Goal: Check status: Check status

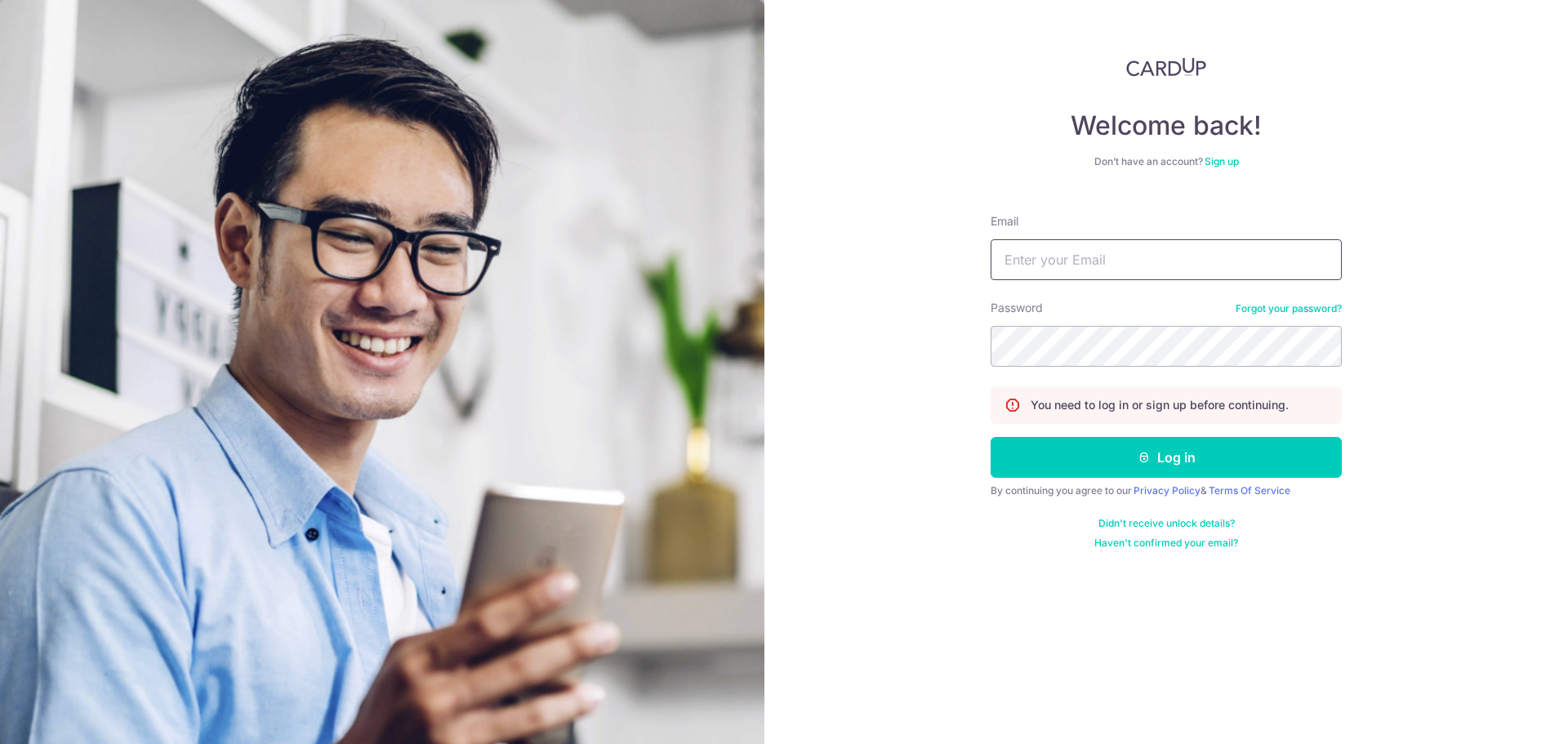
click at [1072, 265] on input "Email" at bounding box center [1166, 259] width 351 height 41
type input "[EMAIL_ADDRESS][DOMAIN_NAME]"
click at [991, 436] on button "Log in" at bounding box center [1166, 456] width 351 height 41
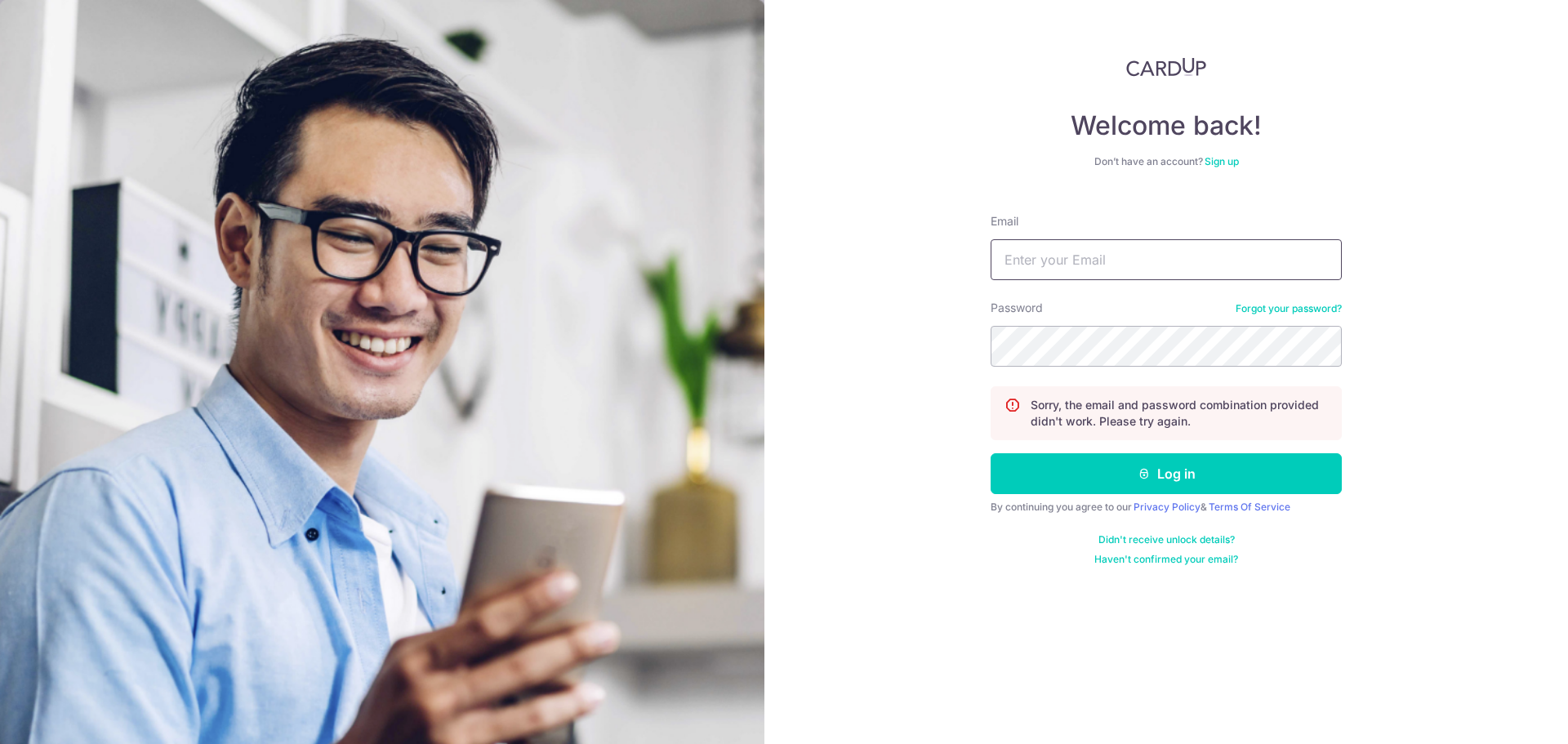
click at [1221, 264] on input "Email" at bounding box center [1166, 259] width 351 height 41
click at [1202, 263] on input "[EMAIL_ADDRESS][DOMAIN_NAME]" at bounding box center [1166, 259] width 351 height 41
type input "[EMAIL_ADDRESS][DOMAIN_NAME]"
click at [991, 453] on button "Log in" at bounding box center [1166, 473] width 351 height 41
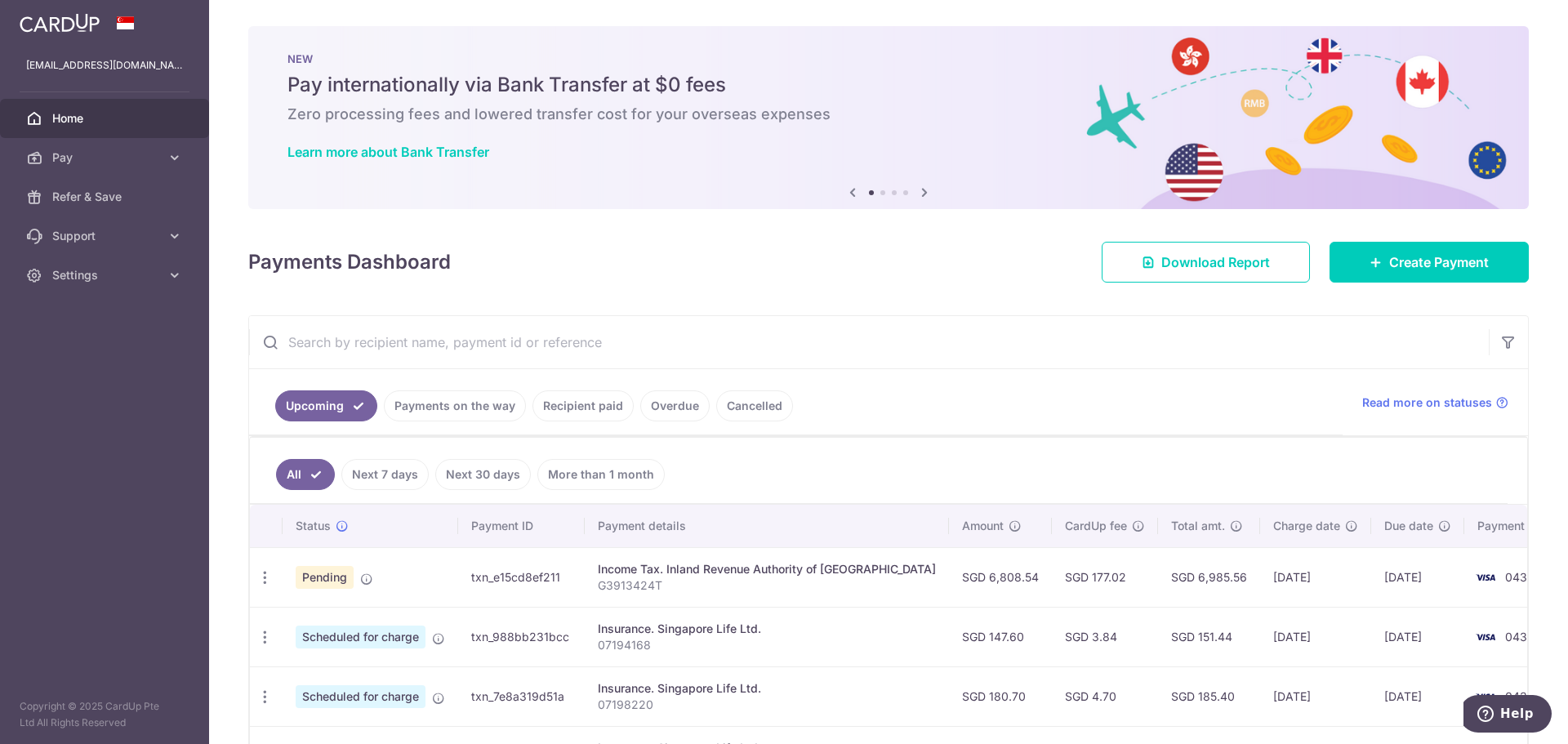
click at [308, 575] on span "Pending" at bounding box center [325, 577] width 58 height 23
click at [273, 573] on div "Update payment Cancel payment" at bounding box center [265, 578] width 31 height 31
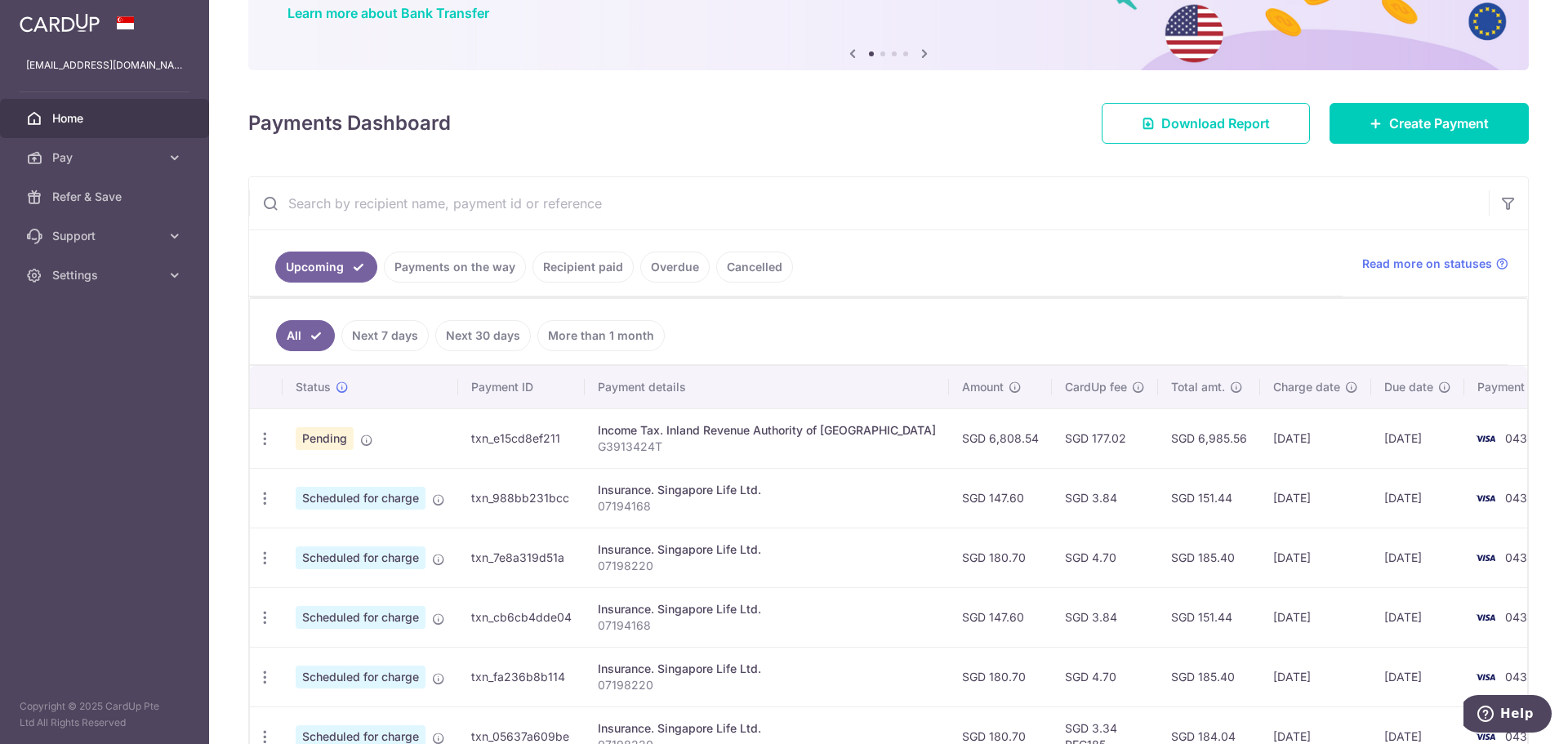
scroll to position [245, 0]
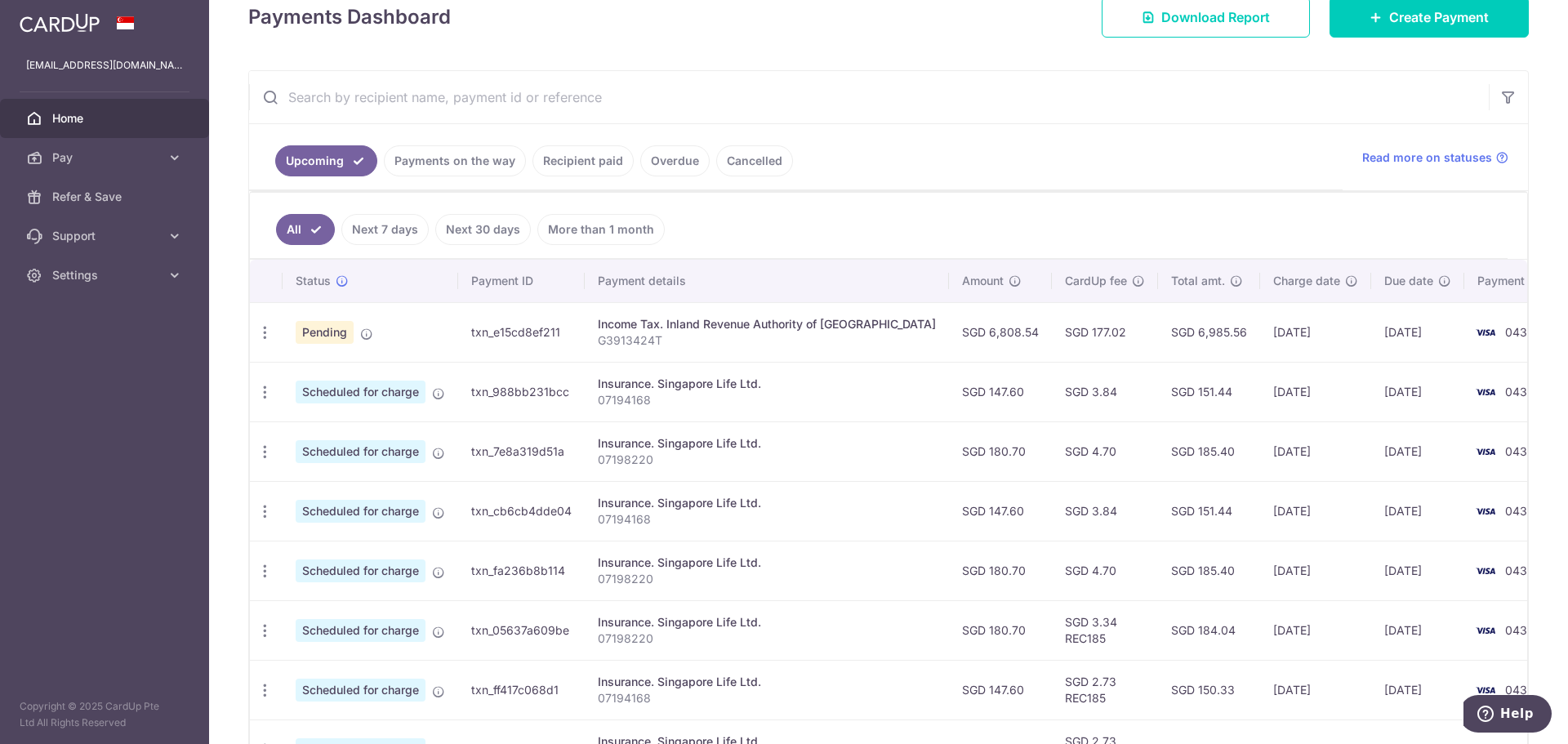
click at [273, 335] on div "Update payment Cancel payment" at bounding box center [265, 332] width 31 height 31
click at [270, 335] on icon "button" at bounding box center [265, 332] width 17 height 17
click at [824, 362] on td "Insurance. Singapore Life Ltd. 07194168" at bounding box center [767, 392] width 365 height 60
drag, startPoint x: 1084, startPoint y: 355, endPoint x: 970, endPoint y: 341, distance: 114.9
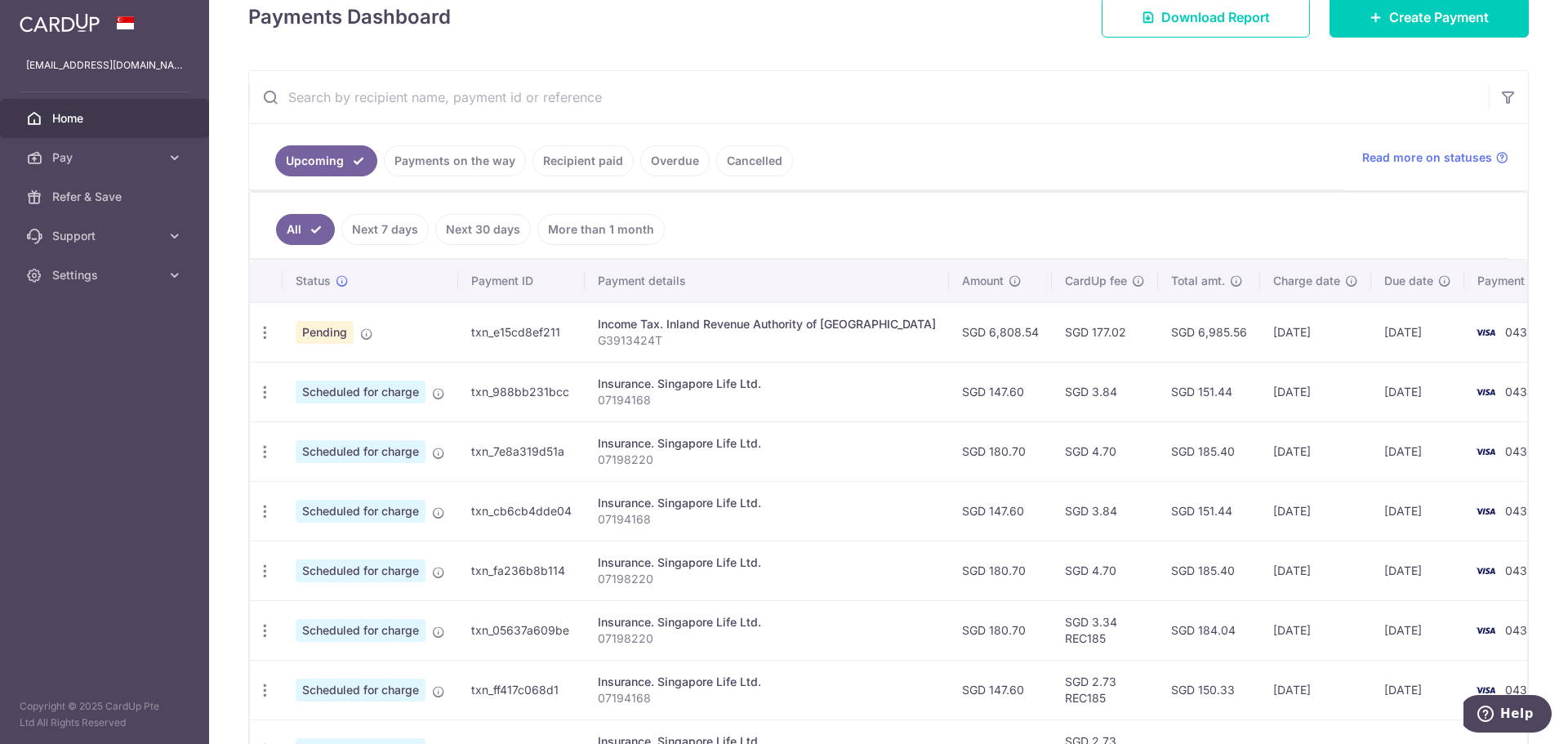
click at [1085, 355] on td "SGD 177.02" at bounding box center [1105, 331] width 106 height 60
click at [171, 158] on icon at bounding box center [174, 158] width 17 height 17
click at [144, 198] on span "Payments" at bounding box center [106, 197] width 108 height 17
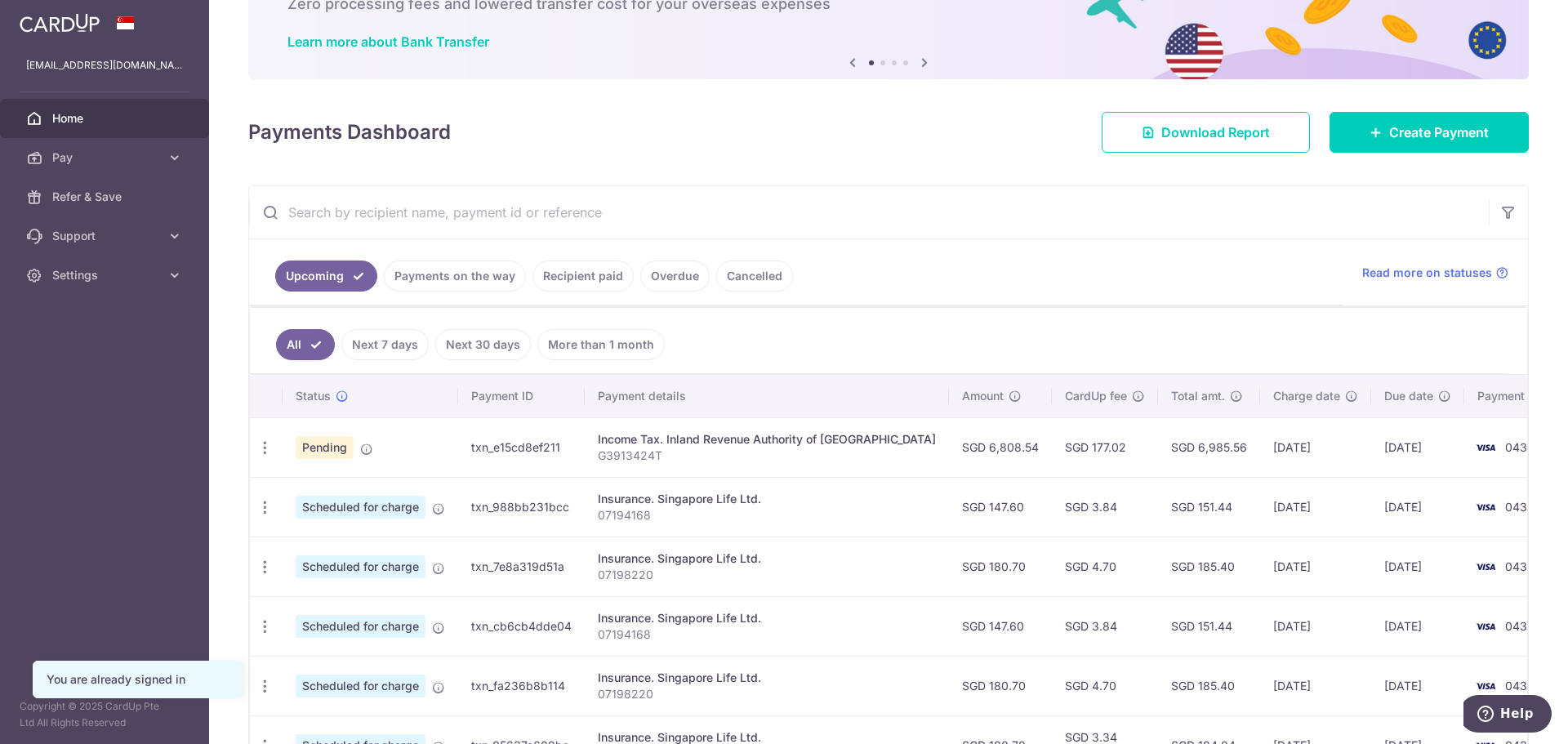
scroll to position [164, 0]
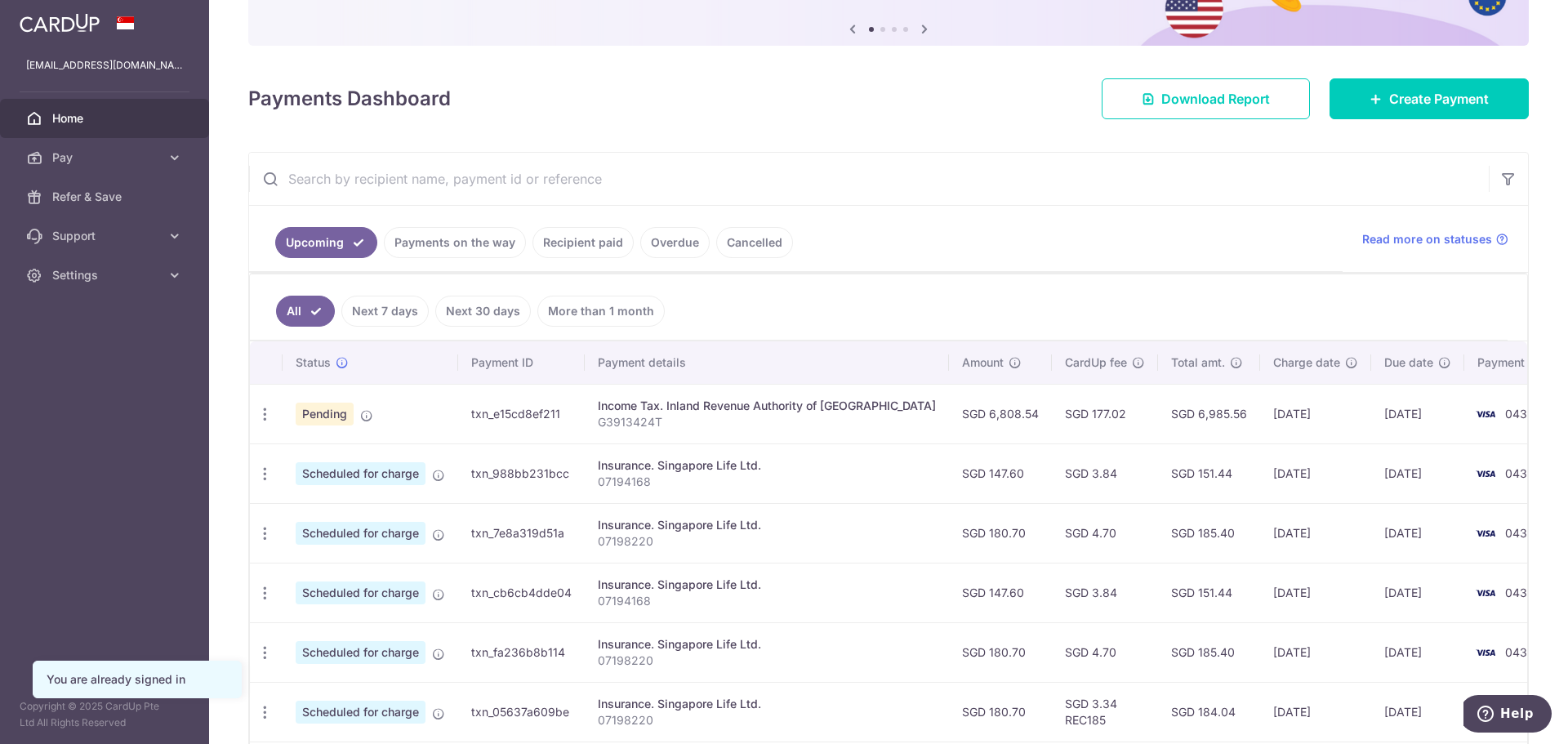
click at [485, 246] on link "Payments on the way" at bounding box center [455, 243] width 142 height 31
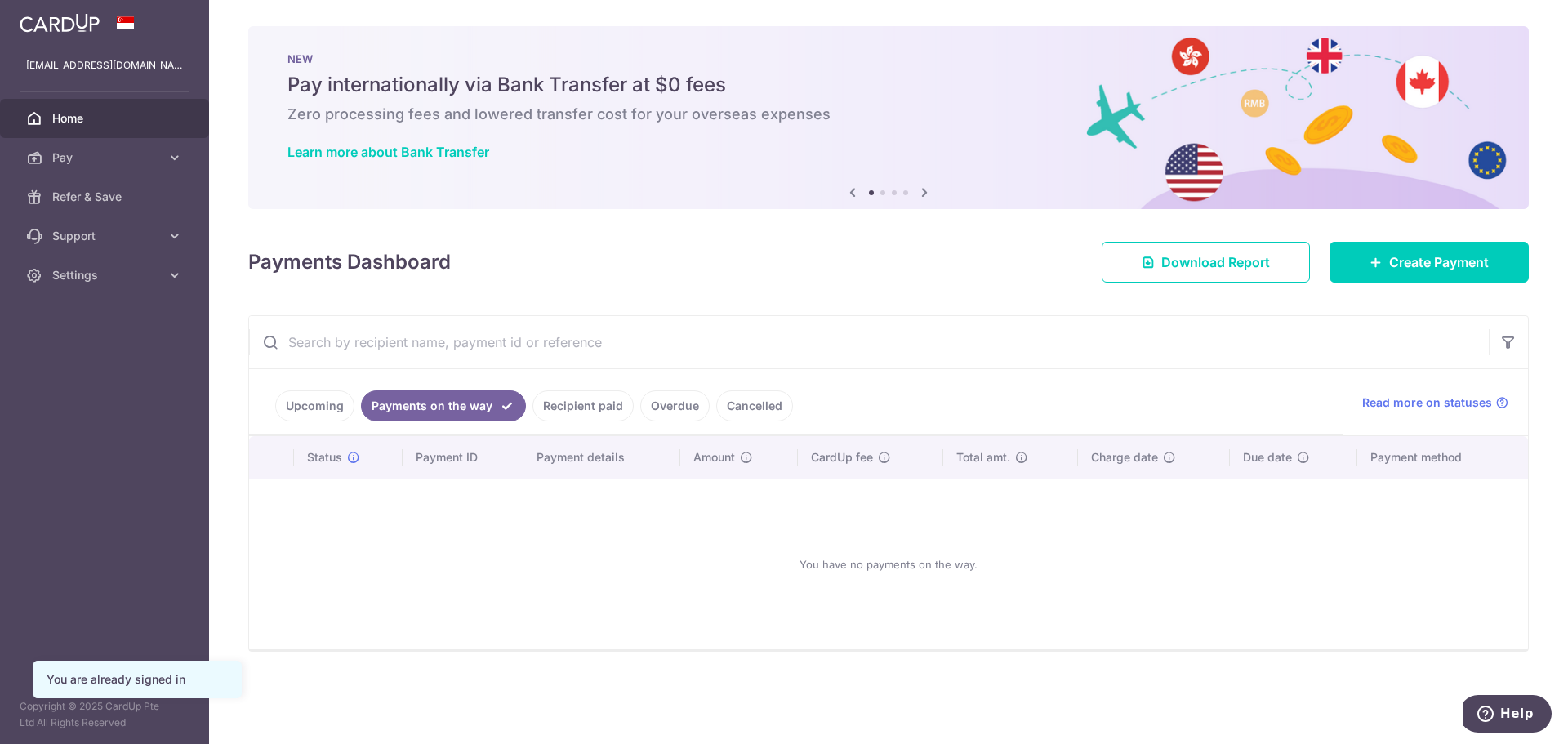
scroll to position [0, 0]
drag, startPoint x: 569, startPoint y: 428, endPoint x: 571, endPoint y: 415, distance: 13.2
click at [569, 424] on ul "Upcoming Payments on the way Recipient paid Overdue Cancelled" at bounding box center [796, 402] width 1094 height 66
click at [573, 413] on link "Recipient paid" at bounding box center [583, 406] width 101 height 31
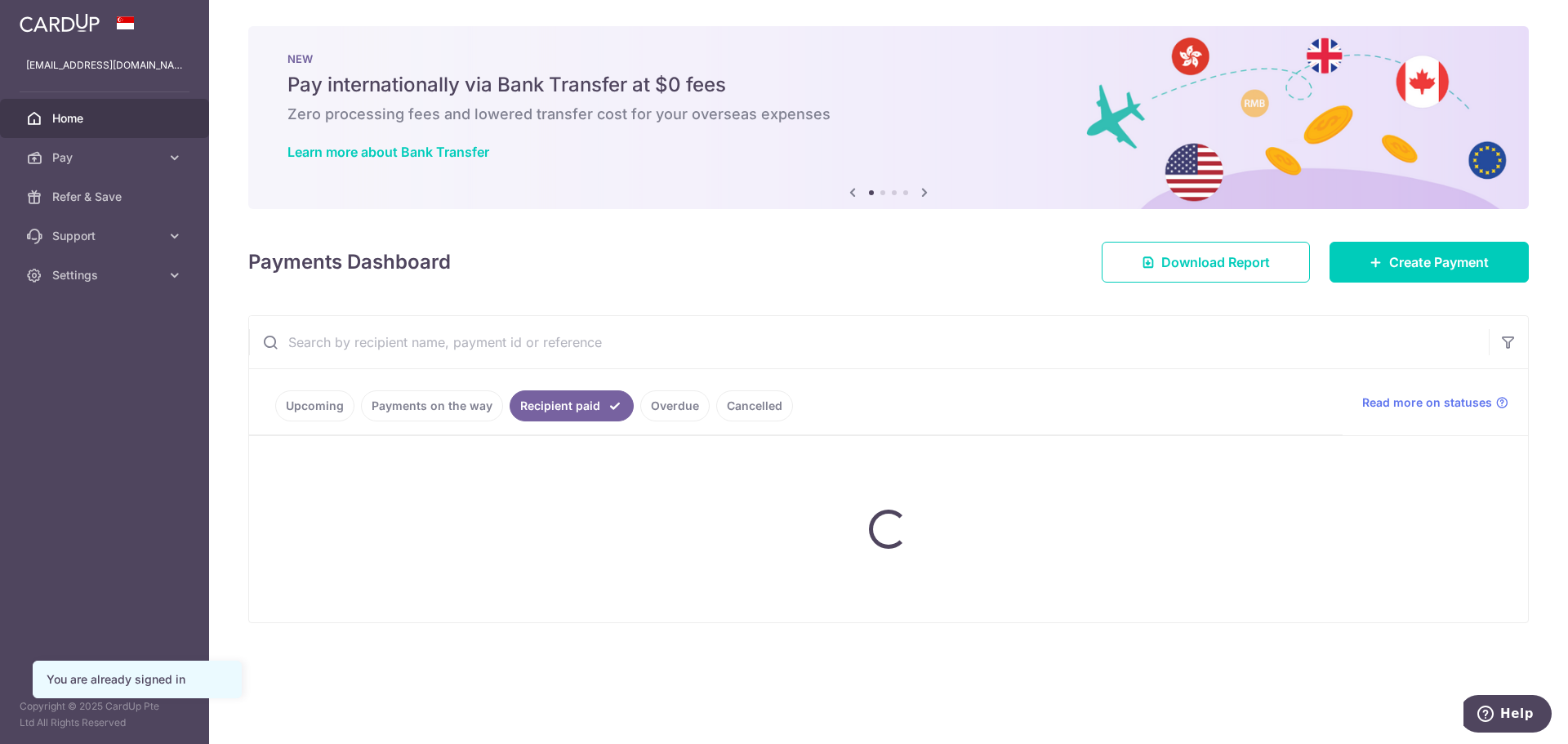
click at [664, 409] on ul "Upcoming Payments on the way Recipient paid Overdue Cancelled" at bounding box center [796, 402] width 1094 height 66
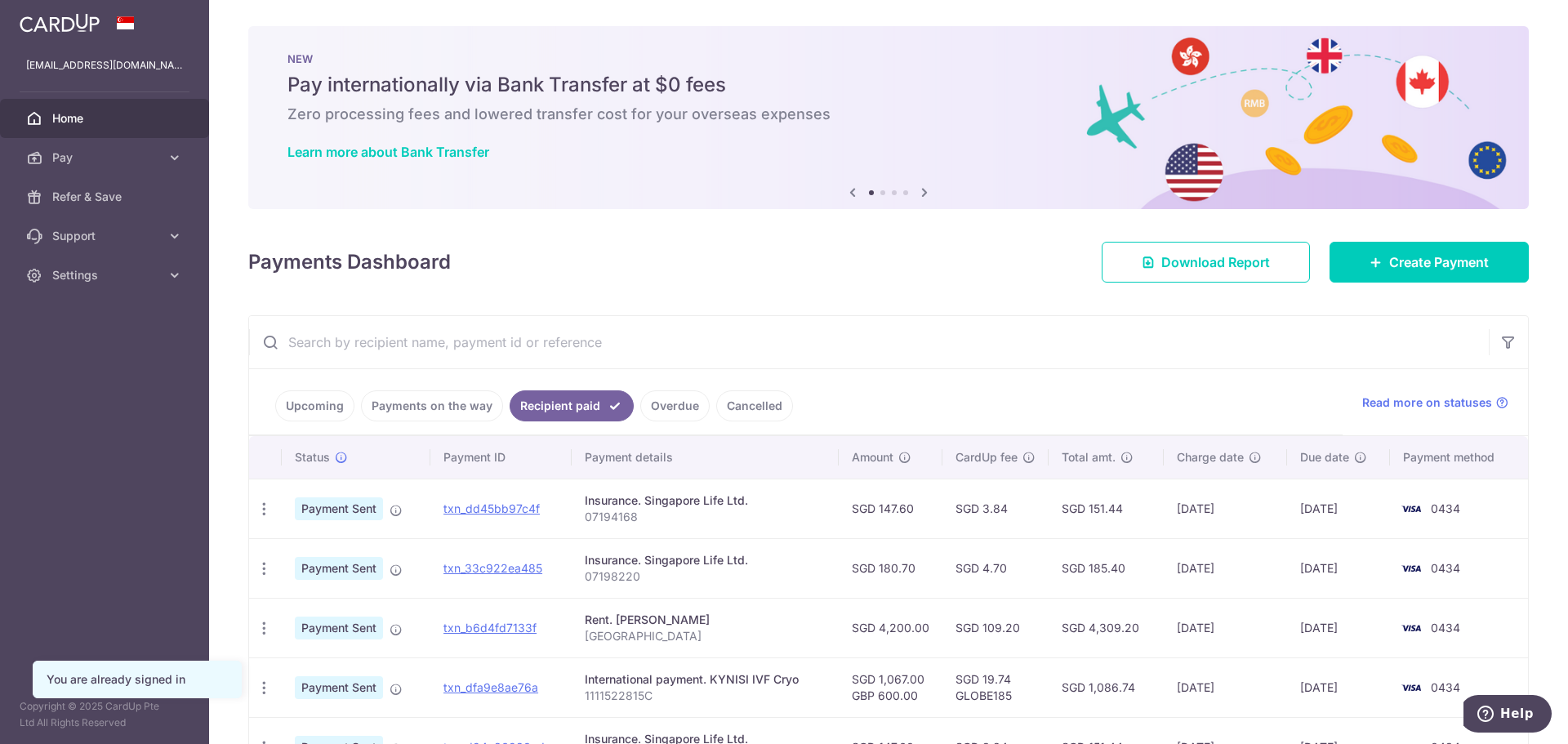
click at [668, 409] on link "Overdue" at bounding box center [675, 406] width 69 height 31
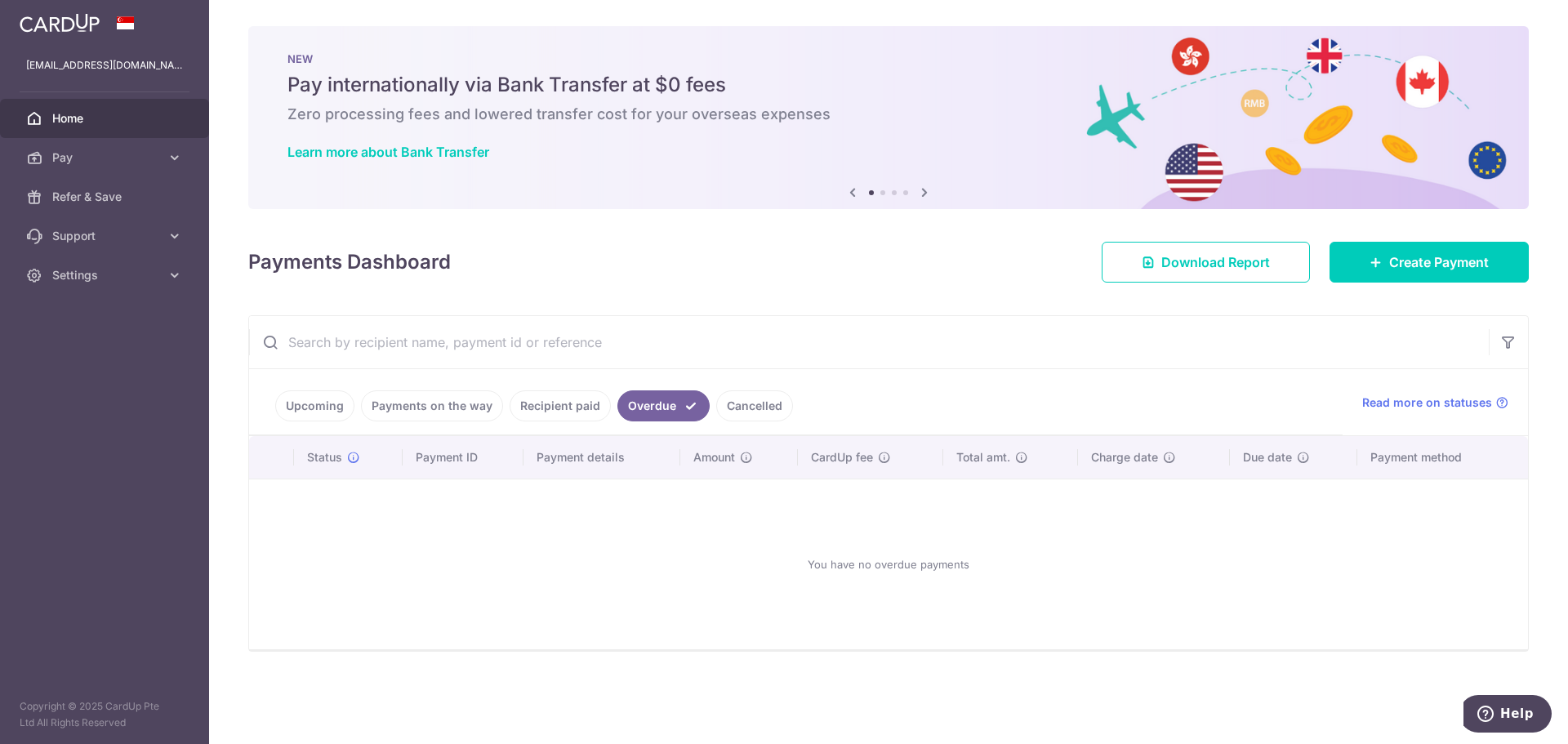
click at [769, 412] on link "Cancelled" at bounding box center [754, 406] width 77 height 31
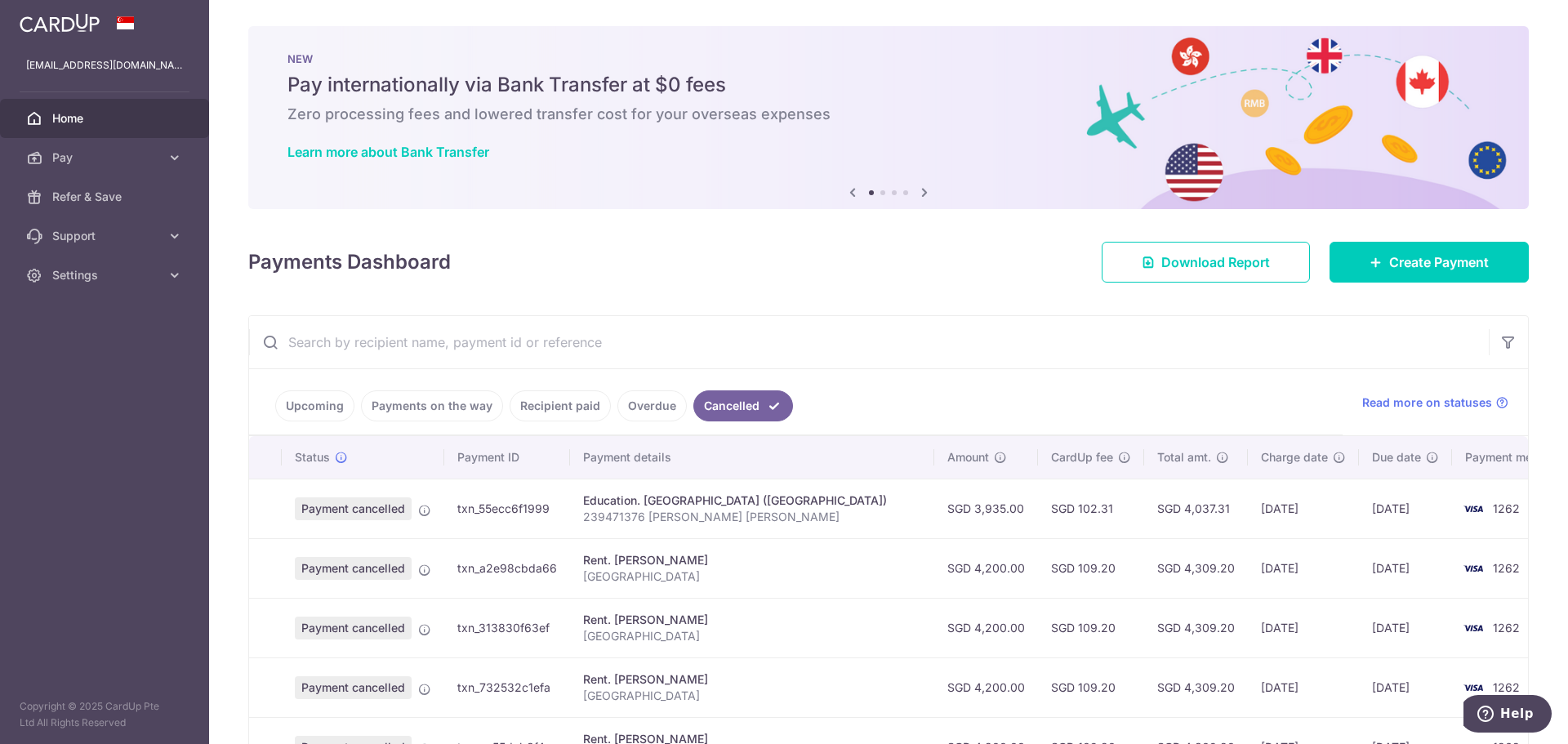
click at [313, 401] on link "Upcoming" at bounding box center [315, 406] width 79 height 31
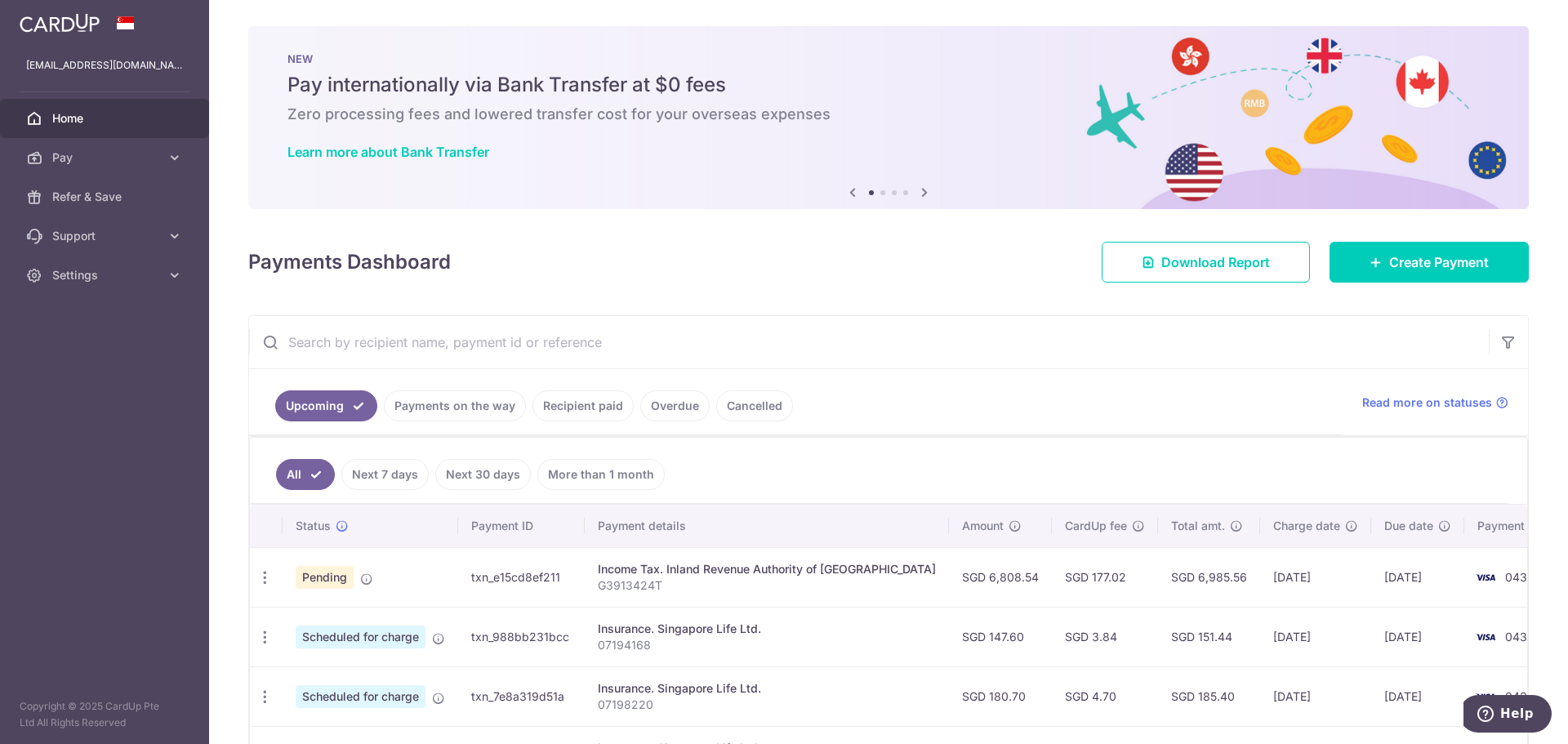
click at [179, 156] on icon at bounding box center [174, 158] width 17 height 17
click at [667, 248] on div "Payments Dashboard Download Report Create Payment" at bounding box center [888, 258] width 1281 height 47
click at [1394, 406] on span "Read more on statuses" at bounding box center [1427, 403] width 130 height 17
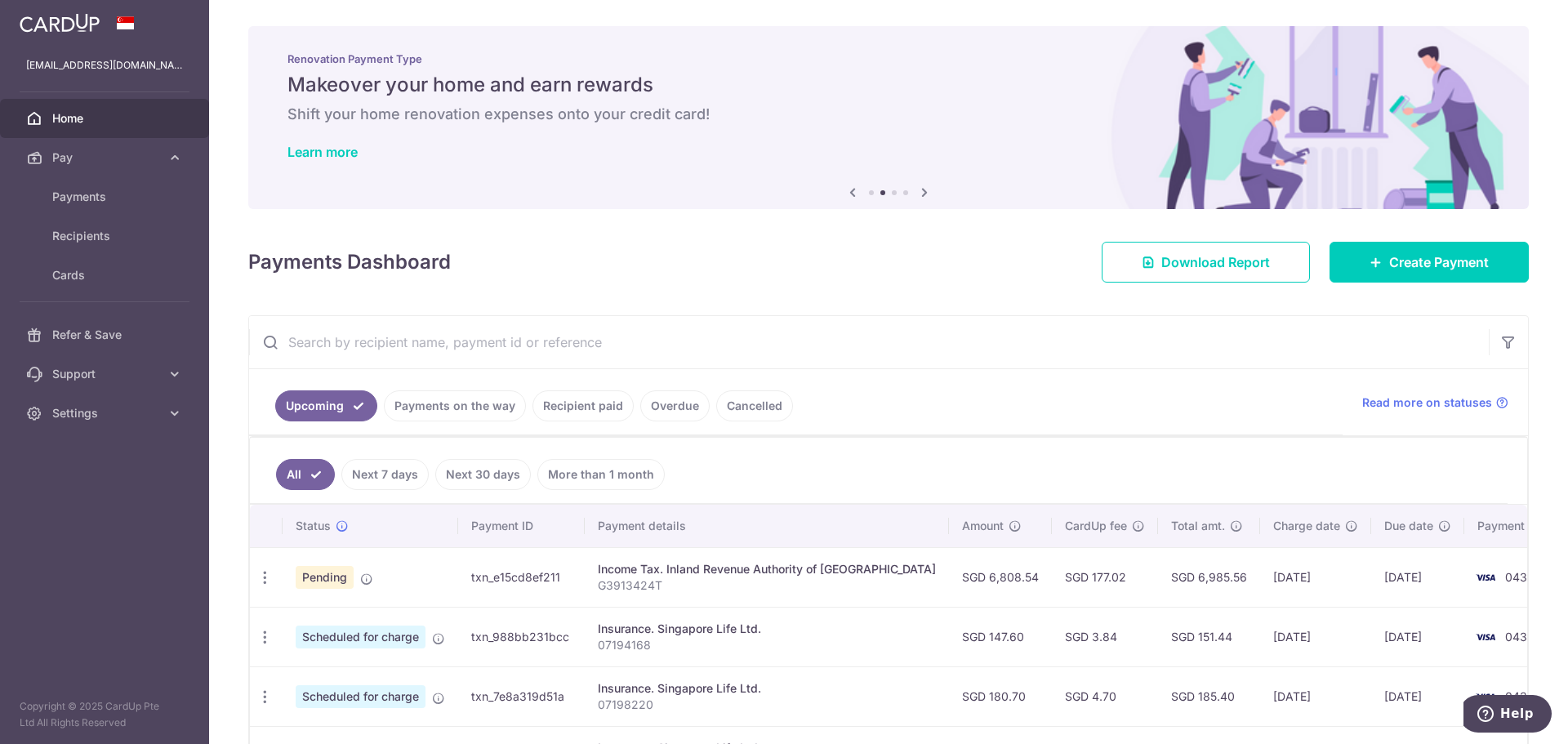
click at [319, 570] on span "Pending" at bounding box center [325, 577] width 58 height 23
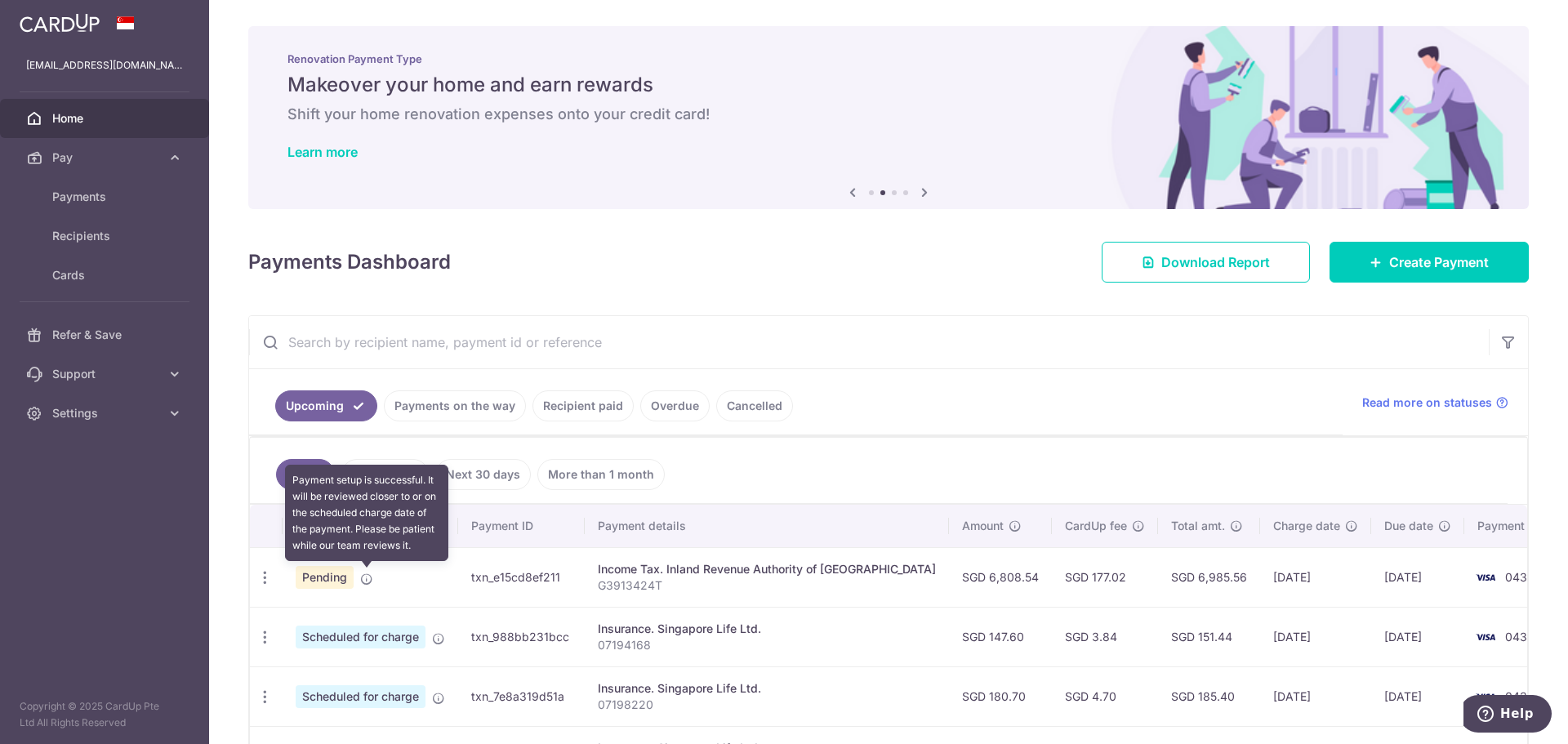
click at [367, 582] on icon at bounding box center [367, 579] width 13 height 13
drag, startPoint x: 367, startPoint y: 582, endPoint x: 300, endPoint y: 581, distance: 67.0
click at [366, 581] on icon at bounding box center [367, 579] width 13 height 13
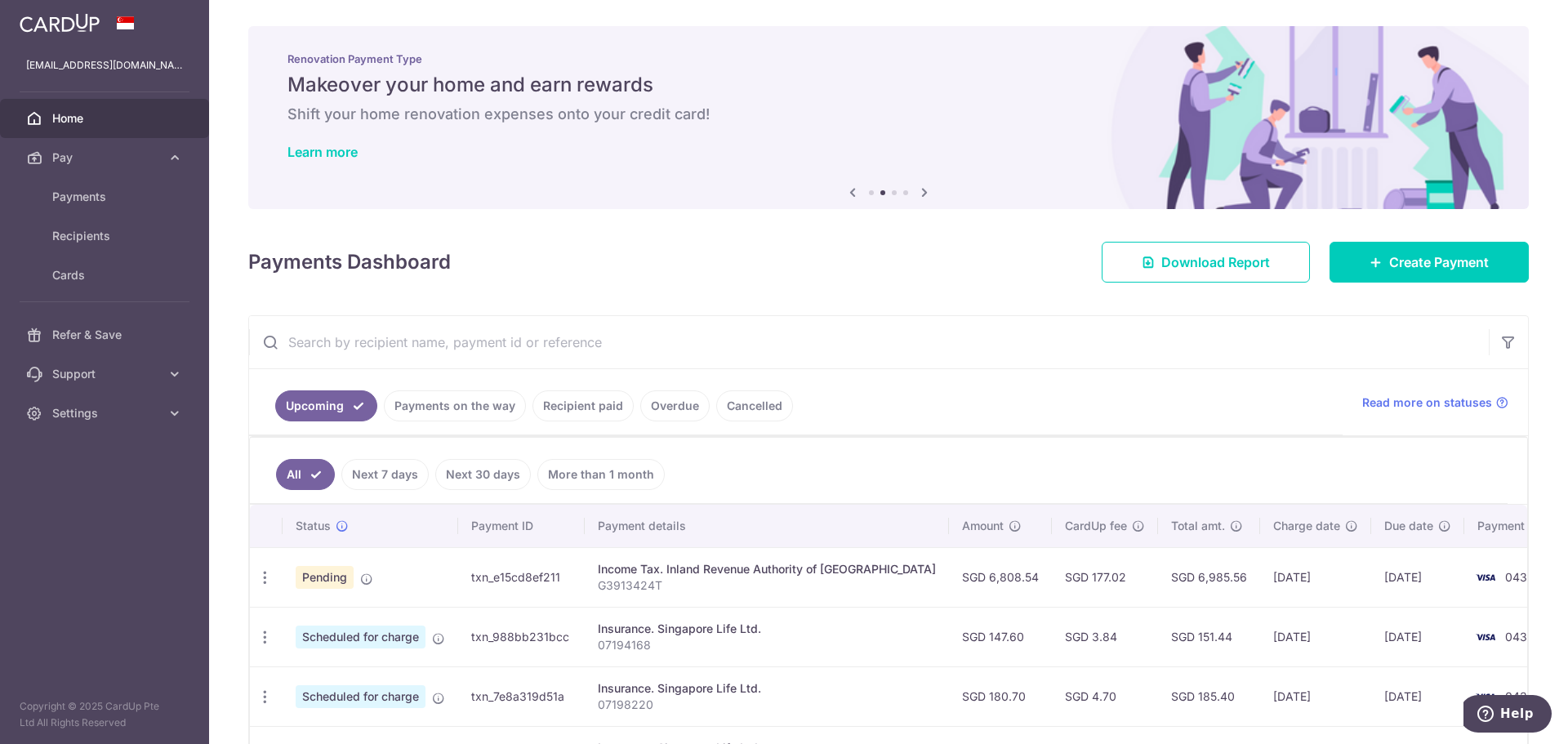
click at [264, 575] on icon "button" at bounding box center [265, 577] width 17 height 17
